Goal: Use online tool/utility

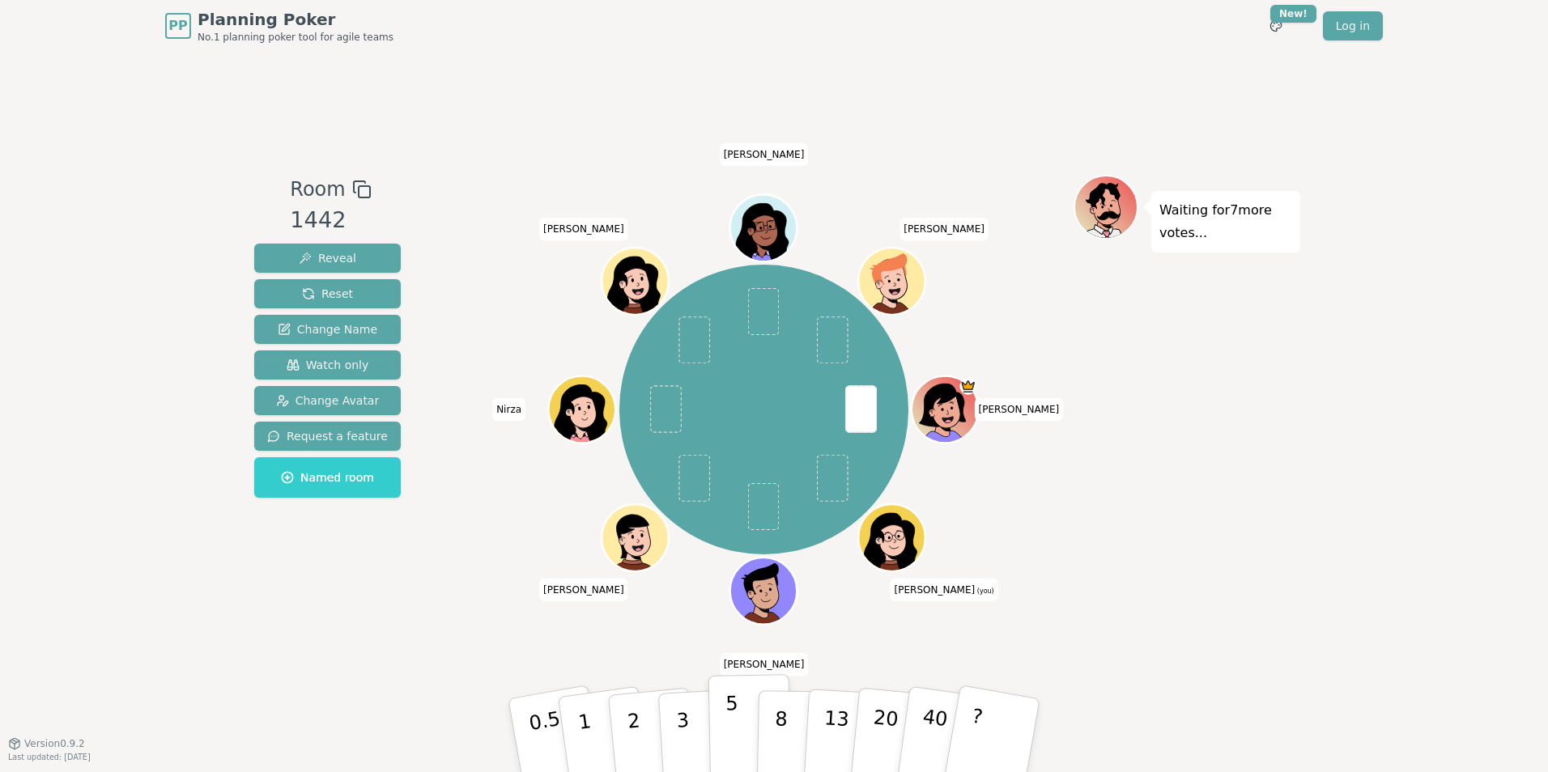
click at [732, 743] on p "5" at bounding box center [732, 735] width 14 height 87
